Goal: Information Seeking & Learning: Learn about a topic

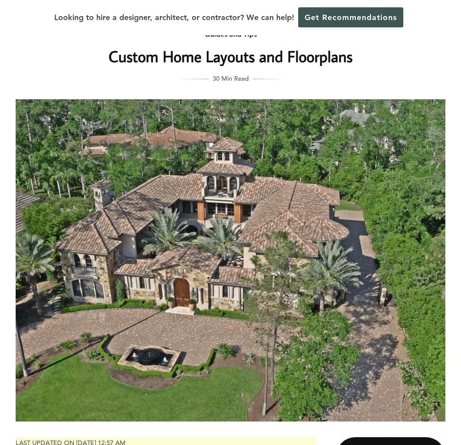
scroll to position [49, 0]
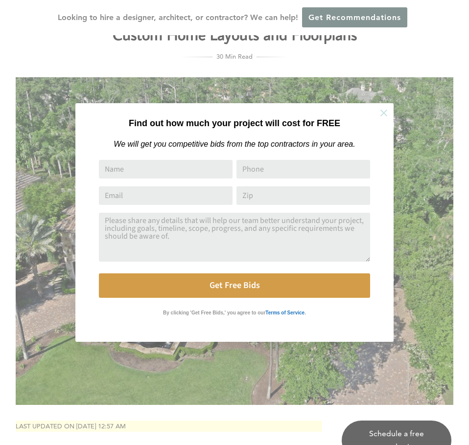
click at [383, 114] on icon at bounding box center [383, 113] width 11 height 11
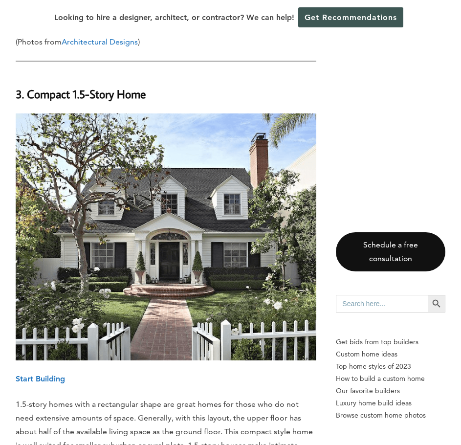
scroll to position [3670, 0]
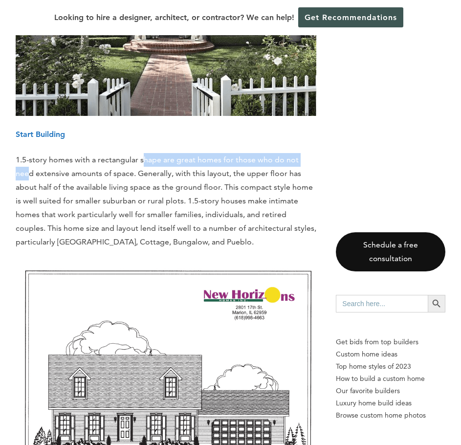
drag, startPoint x: 144, startPoint y: 146, endPoint x: 271, endPoint y: 162, distance: 127.2
click at [309, 153] on p "1.5-story homes with a rectangular shape are great homes for those who do not n…" at bounding box center [166, 201] width 301 height 96
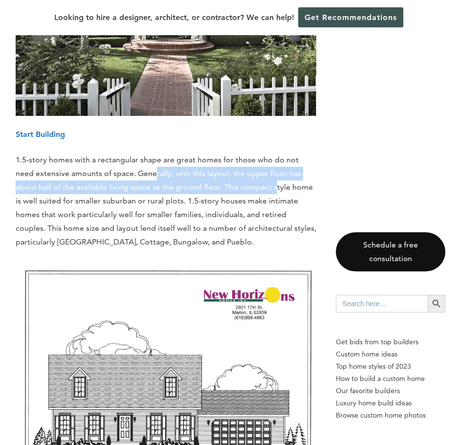
drag, startPoint x: 136, startPoint y: 164, endPoint x: 253, endPoint y: 169, distance: 117.5
click at [253, 169] on p "1.5-story homes with a rectangular shape are great homes for those who do not n…" at bounding box center [166, 201] width 301 height 96
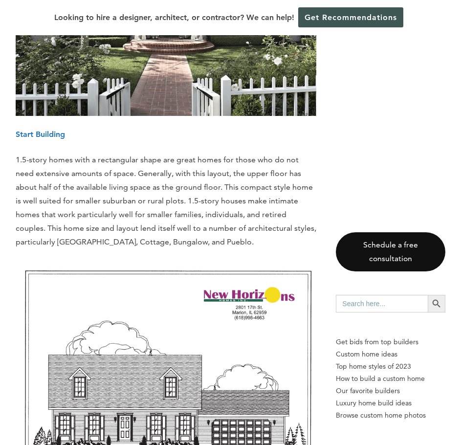
click at [142, 204] on p "1.5-story homes with a rectangular shape are great homes for those who do not n…" at bounding box center [166, 201] width 301 height 96
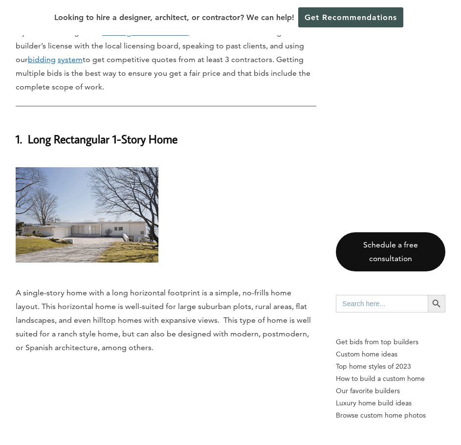
scroll to position [783, 0]
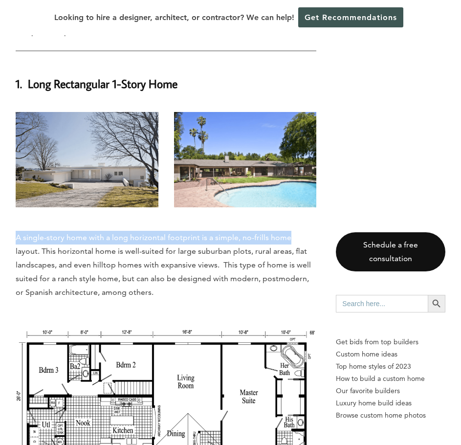
drag, startPoint x: 19, startPoint y: 240, endPoint x: 289, endPoint y: 234, distance: 270.1
click at [289, 234] on p "A single-story home with a long horizontal footprint is a simple, no-frills hom…" at bounding box center [166, 265] width 301 height 68
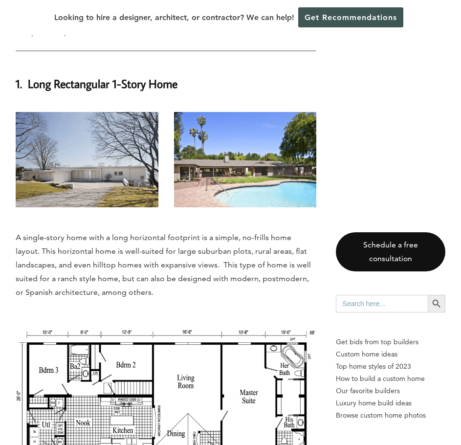
click at [257, 259] on p "A single-story home with a long horizontal footprint is a simple, no-frills hom…" at bounding box center [166, 265] width 301 height 68
drag, startPoint x: 240, startPoint y: 239, endPoint x: 315, endPoint y: 237, distance: 74.4
click at [315, 237] on p "A single-story home with a long horizontal footprint is a simple, no-frills hom…" at bounding box center [166, 265] width 301 height 68
click at [234, 255] on p "A single-story home with a long horizontal footprint is a simple, no-frills hom…" at bounding box center [166, 265] width 301 height 68
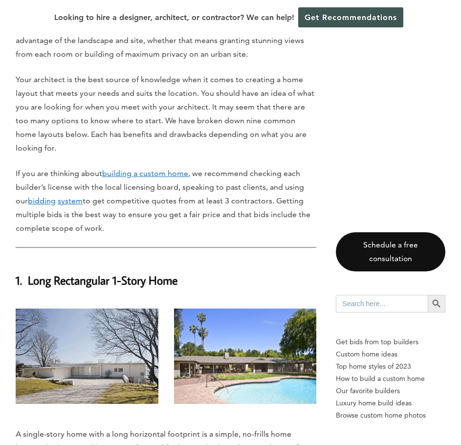
scroll to position [489, 0]
